Goal: Check status: Check status

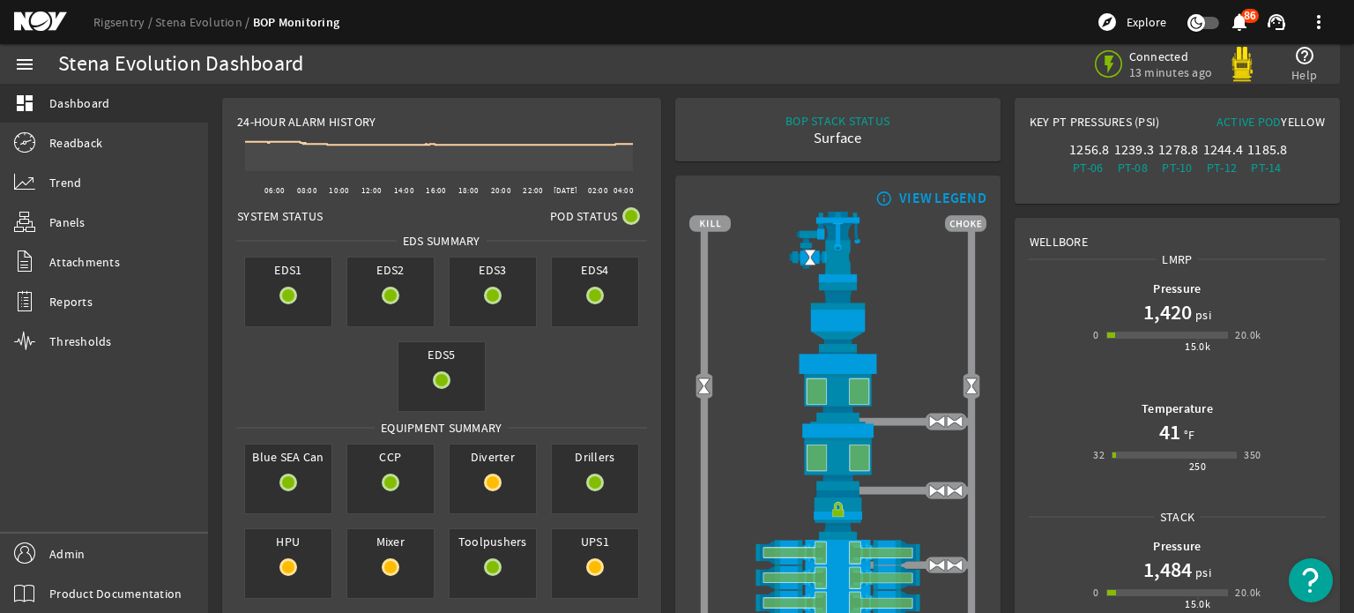
click at [40, 21] on mat-icon at bounding box center [53, 21] width 79 height 21
